Goal: Book appointment/travel/reservation

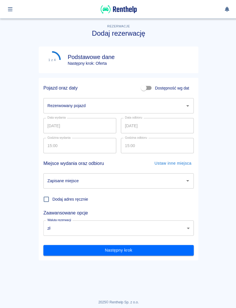
click at [181, 98] on div "Rezerwowany pojazd" at bounding box center [118, 105] width 150 height 15
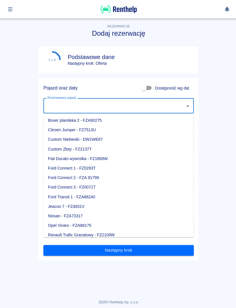
click at [176, 109] on input "Rezerwowany pojazd" at bounding box center [114, 105] width 136 height 10
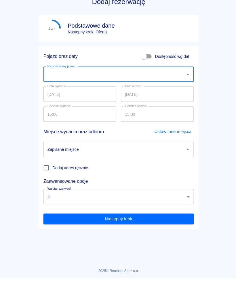
click at [186, 101] on button "Otwórz" at bounding box center [187, 105] width 8 height 8
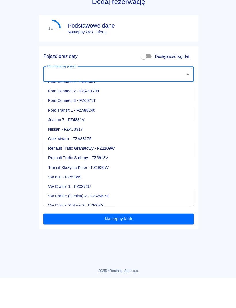
scroll to position [54, 0]
click at [92, 213] on li "Vw Crafter 1 - FZ0372U" at bounding box center [118, 218] width 150 height 10
type input "Vw Crafter 1 - FZ0372U"
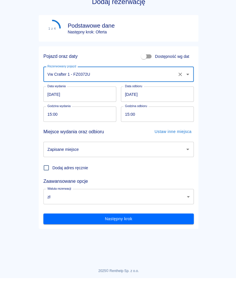
click at [91, 118] on input "[DATE]" at bounding box center [79, 125] width 73 height 15
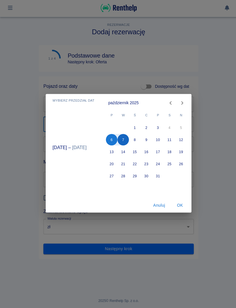
click at [124, 139] on button "7" at bounding box center [123, 141] width 12 height 12
type input "[DATE]"
click at [157, 143] on button "10" at bounding box center [158, 141] width 12 height 12
type input "[DATE]"
click at [181, 204] on button "OK" at bounding box center [179, 206] width 18 height 11
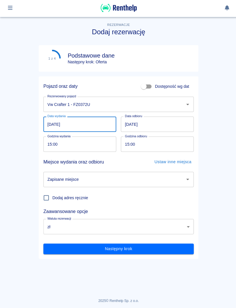
click at [95, 149] on input "15:00" at bounding box center [77, 144] width 69 height 15
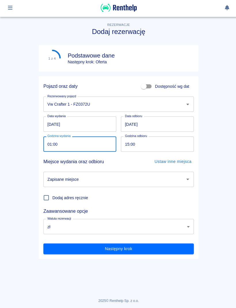
type input "16:00"
click at [179, 141] on input "15:00" at bounding box center [154, 144] width 69 height 15
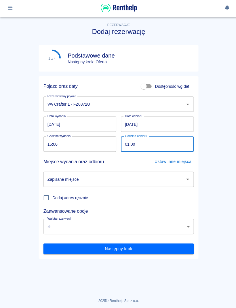
type input "16:00"
click at [171, 176] on input "Zapisane miejsce" at bounding box center [114, 180] width 136 height 10
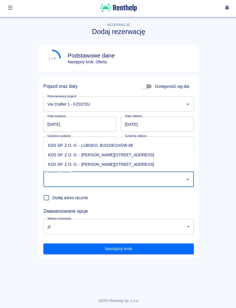
click at [121, 164] on li "KDS SP. Z O. O. - [PERSON_NAME][STREET_ADDRESS]" at bounding box center [118, 166] width 150 height 10
type input "KDS SP. Z O. O. - [PERSON_NAME][STREET_ADDRESS]"
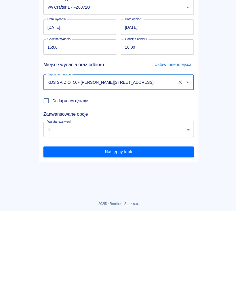
click at [182, 244] on button "Następny krok" at bounding box center [118, 249] width 150 height 11
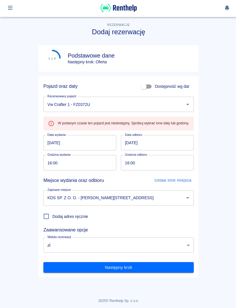
click at [8, 12] on button "button" at bounding box center [10, 9] width 11 height 10
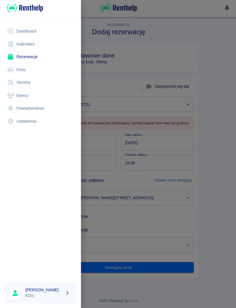
click at [29, 47] on link "Kalendarz" at bounding box center [40, 45] width 71 height 13
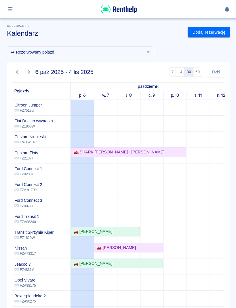
click at [28, 42] on div "Rezerwowany pojazd Rezerwowany pojazd" at bounding box center [77, 49] width 151 height 15
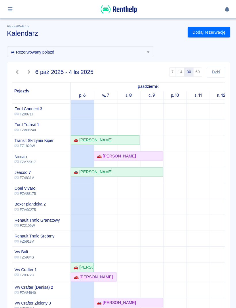
scroll to position [91, 0]
click at [108, 280] on link "🚗 [PERSON_NAME]" at bounding box center [94, 276] width 46 height 10
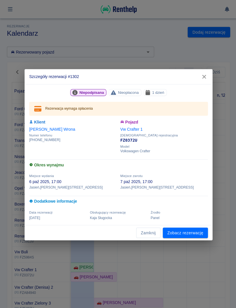
click at [197, 237] on link "Zobacz rezerwację" at bounding box center [184, 232] width 45 height 11
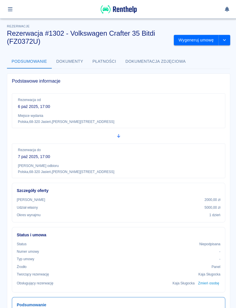
click at [226, 41] on icon "drop-down" at bounding box center [223, 40] width 5 height 4
click at [216, 56] on li "Modyfikuj rezerwację" at bounding box center [201, 53] width 47 height 10
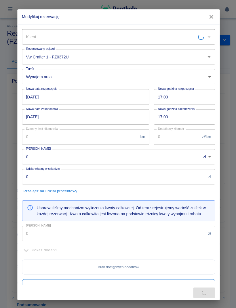
type input "[PERSON_NAME]"
type input "2000"
type input "5000"
type input "400"
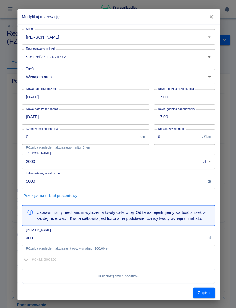
click at [96, 116] on input "[DATE]" at bounding box center [83, 116] width 123 height 15
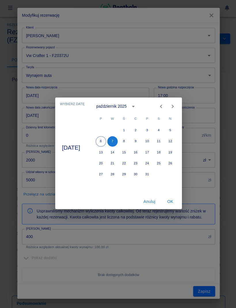
click at [117, 139] on button "7" at bounding box center [112, 142] width 10 height 10
click at [152, 138] on button "10" at bounding box center [147, 142] width 10 height 10
type input "[DATE]"
click at [179, 201] on button "OK" at bounding box center [170, 202] width 18 height 11
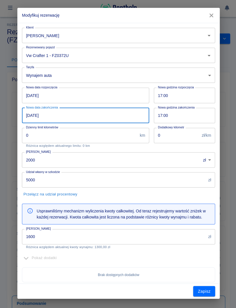
click at [184, 236] on input "1600" at bounding box center [113, 237] width 183 height 15
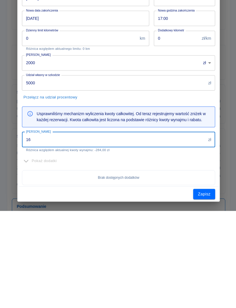
type input "1"
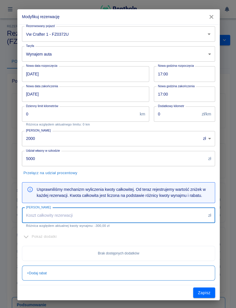
scroll to position [22, 0]
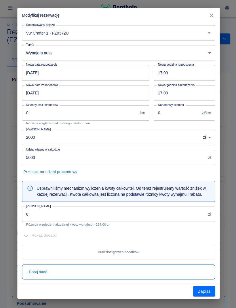
click at [139, 210] on input "6" at bounding box center [113, 214] width 183 height 15
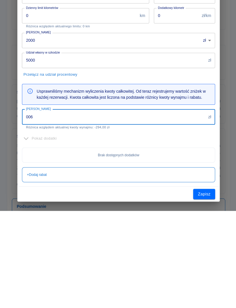
click at [183, 207] on input "006" at bounding box center [113, 214] width 183 height 15
type input "0"
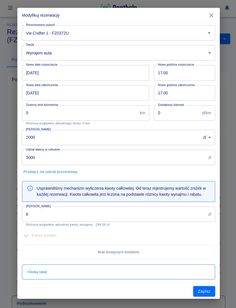
click at [180, 212] on input "6" at bounding box center [113, 214] width 183 height 15
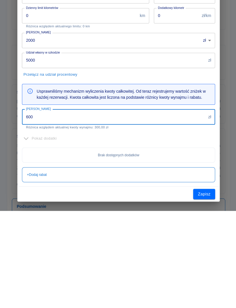
type input "600"
click at [212, 287] on button "Zapisz" at bounding box center [204, 292] width 22 height 11
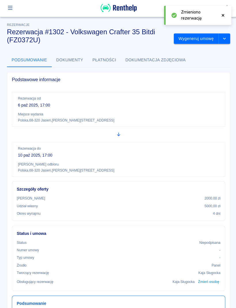
scroll to position [0, 0]
click at [199, 38] on button "Wygeneruj umowę" at bounding box center [195, 40] width 45 height 11
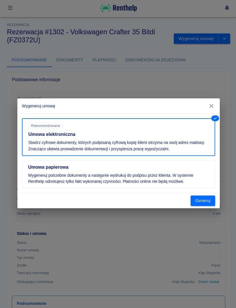
click at [208, 200] on button "Generuj" at bounding box center [202, 201] width 25 height 11
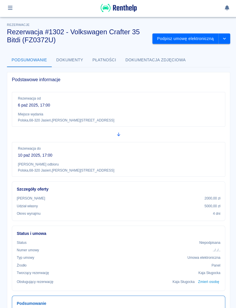
click at [11, 7] on icon "button" at bounding box center [10, 9] width 7 height 5
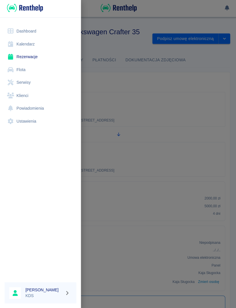
click at [22, 46] on link "Kalendarz" at bounding box center [40, 45] width 71 height 13
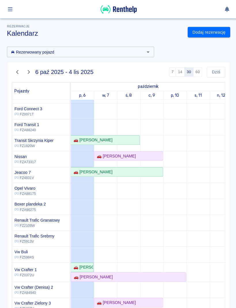
scroll to position [17, 0]
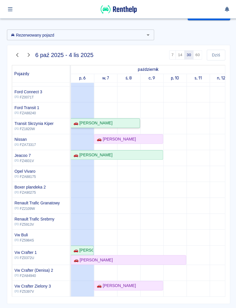
click at [132, 118] on link "🚗 [PERSON_NAME]" at bounding box center [105, 123] width 69 height 10
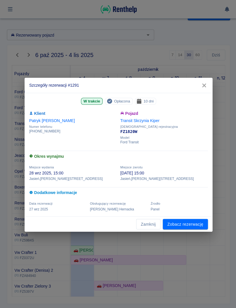
click at [147, 223] on button "Zamknij" at bounding box center [148, 223] width 24 height 11
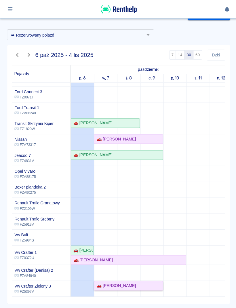
click at [148, 285] on div "🚗 [PERSON_NAME]" at bounding box center [128, 285] width 68 height 6
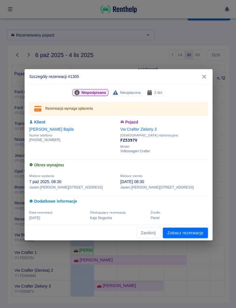
click at [148, 233] on button "Zamknij" at bounding box center [148, 232] width 24 height 11
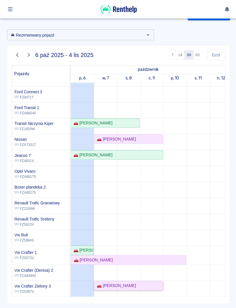
click at [154, 285] on div "🚗 [PERSON_NAME]" at bounding box center [128, 285] width 68 height 6
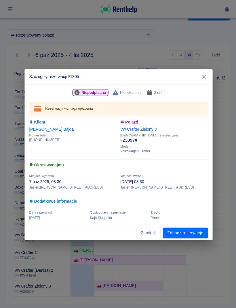
click at [148, 230] on button "Zamknij" at bounding box center [148, 232] width 24 height 11
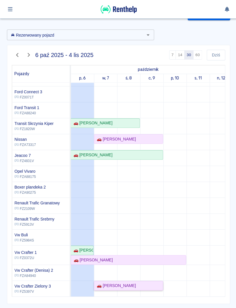
click at [151, 283] on div "🚗 [PERSON_NAME]" at bounding box center [128, 285] width 68 height 6
